Goal: Task Accomplishment & Management: Use online tool/utility

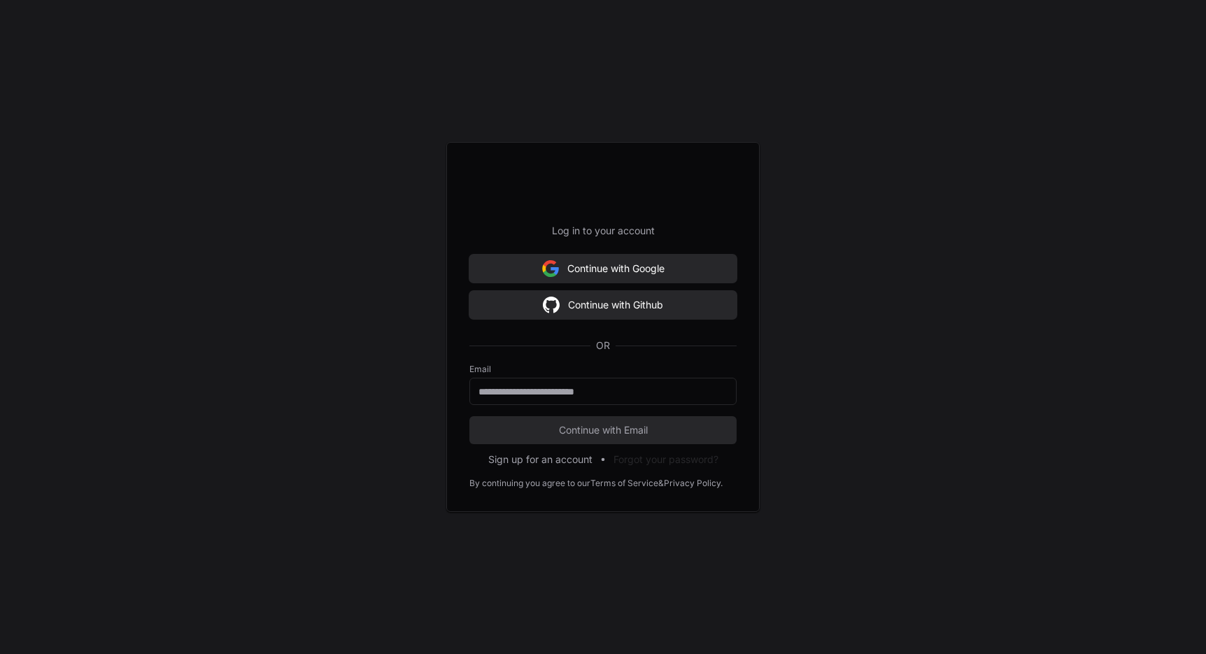
click at [653, 264] on button "Continue with Google" at bounding box center [602, 269] width 267 height 28
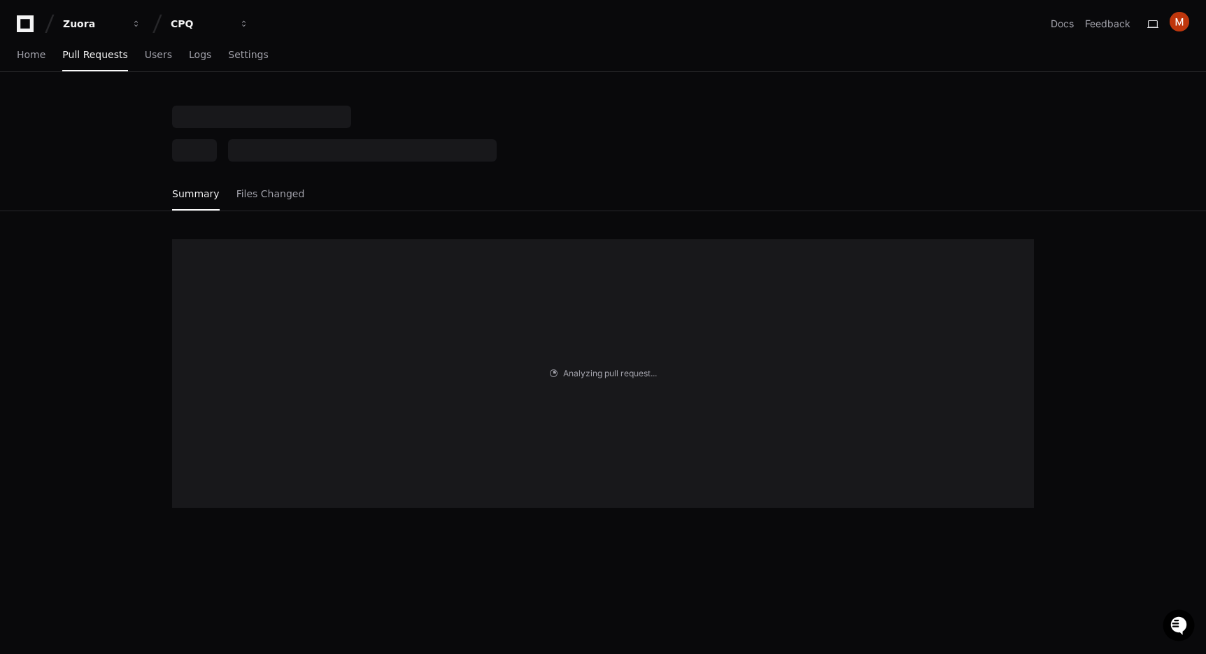
click at [653, 264] on div "Analyzing pull request . . ." at bounding box center [603, 373] width 862 height 269
click at [166, 133] on div "Summary Files Changed" at bounding box center [602, 159] width 895 height 106
